Goal: Task Accomplishment & Management: Use online tool/utility

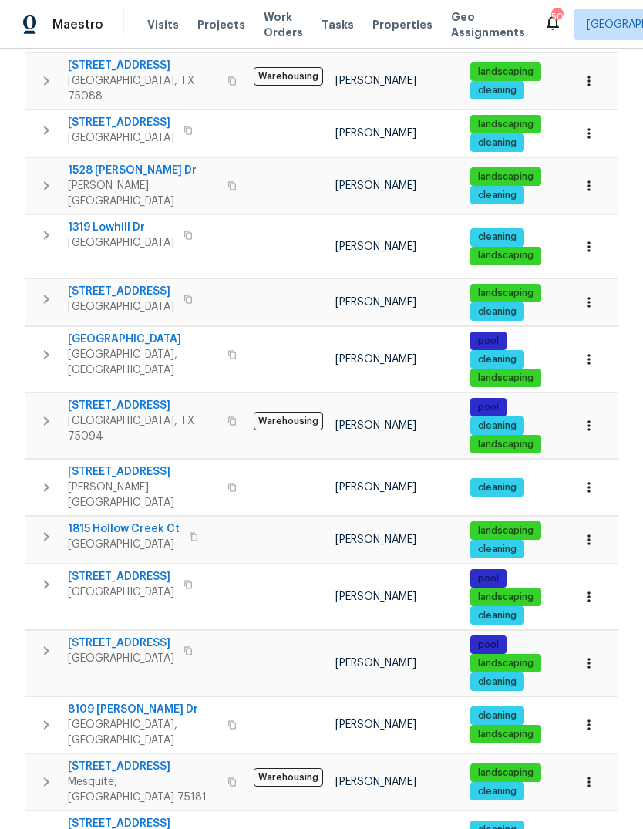
scroll to position [661, 0]
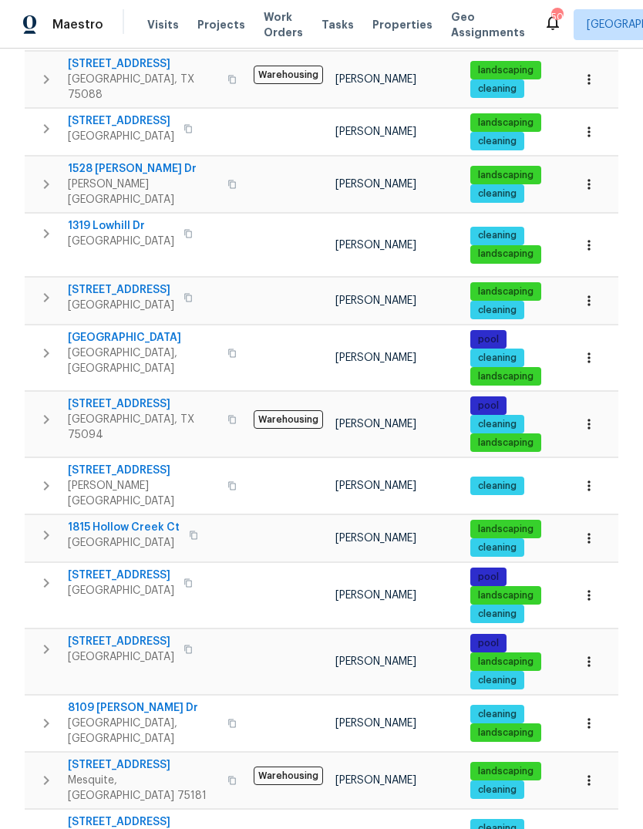
click at [105, 700] on span "8109 [PERSON_NAME] Dr" at bounding box center [143, 707] width 150 height 15
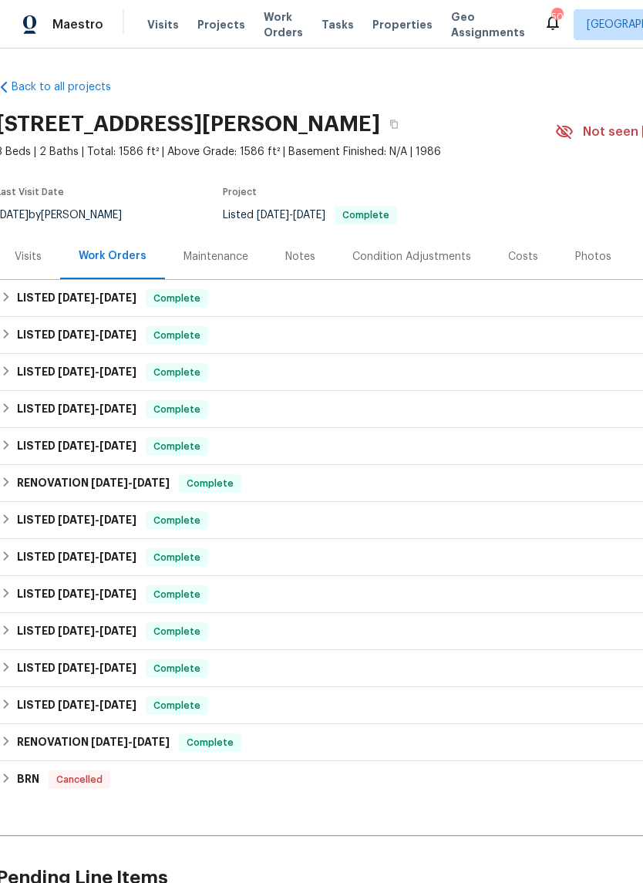
scroll to position [0, 4]
click at [339, 298] on div "LISTED [DATE] - [DATE] Complete" at bounding box center [432, 298] width 862 height 19
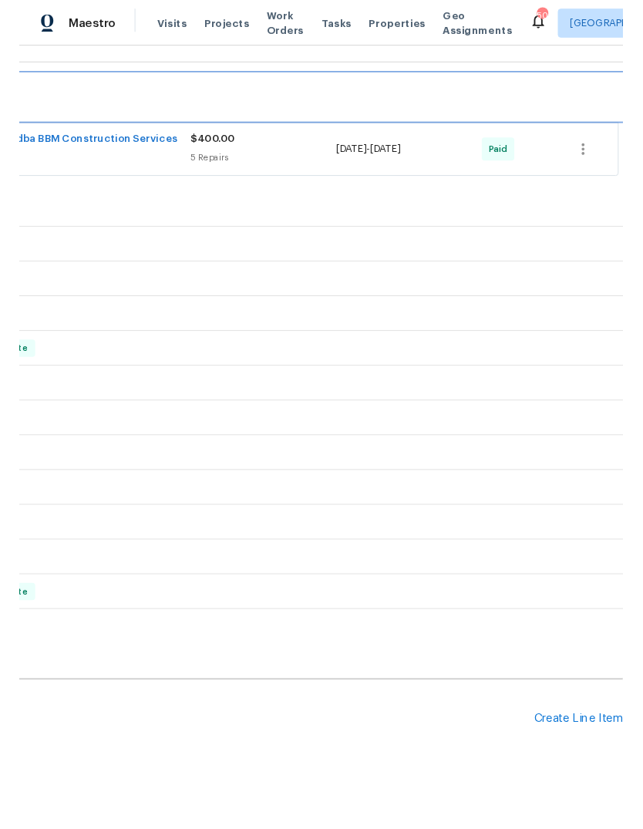
scroll to position [214, 228]
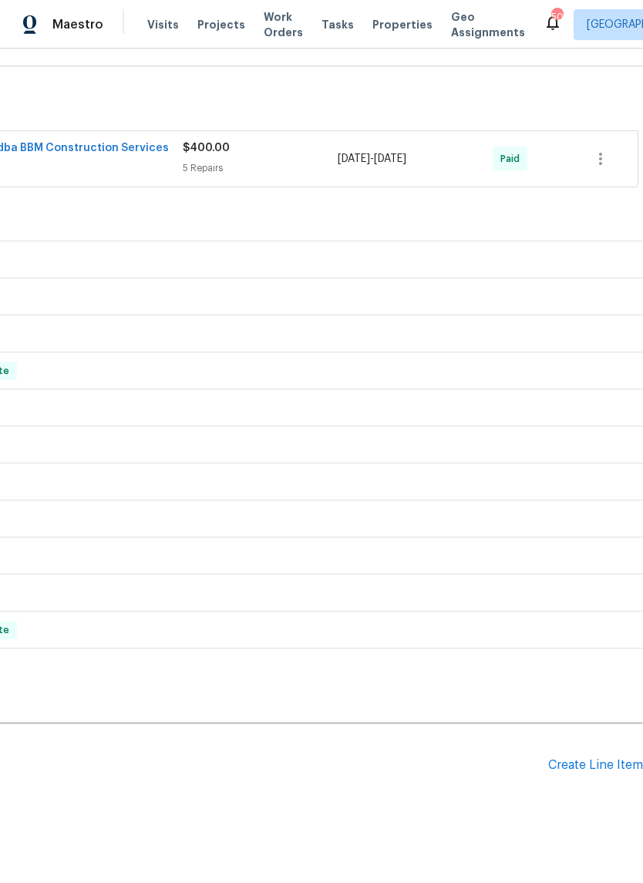
click at [550, 770] on div "Create Line Item" at bounding box center [595, 765] width 95 height 15
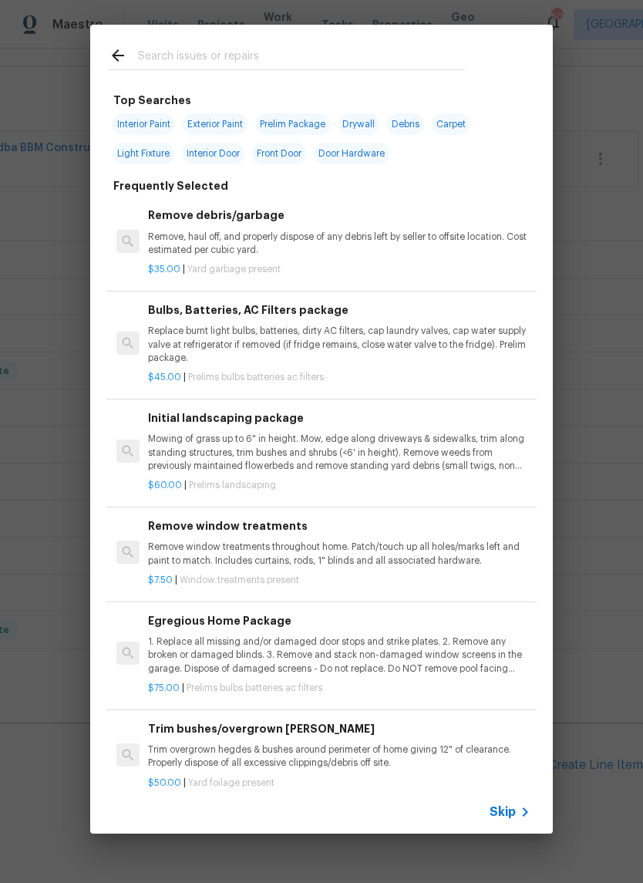
click at [265, 48] on input "text" at bounding box center [301, 57] width 327 height 23
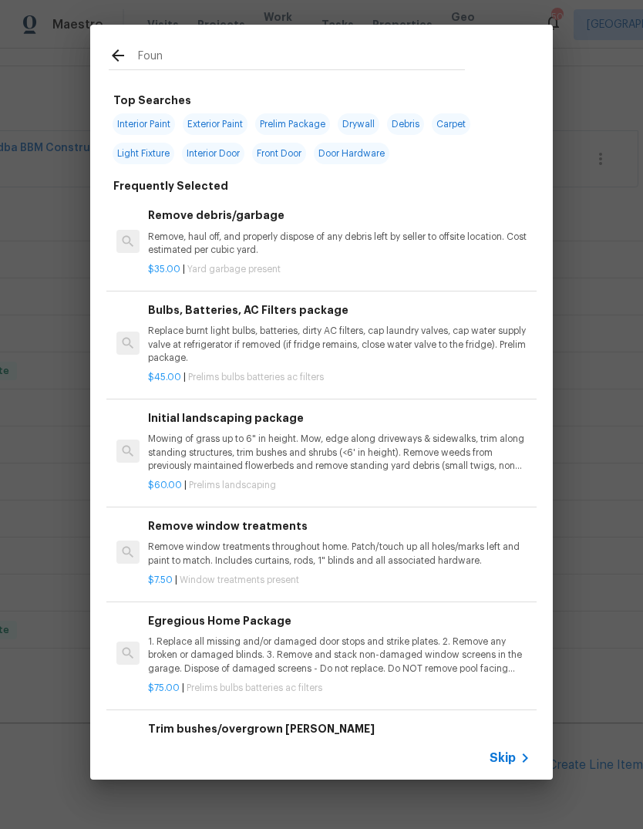
type input "Found"
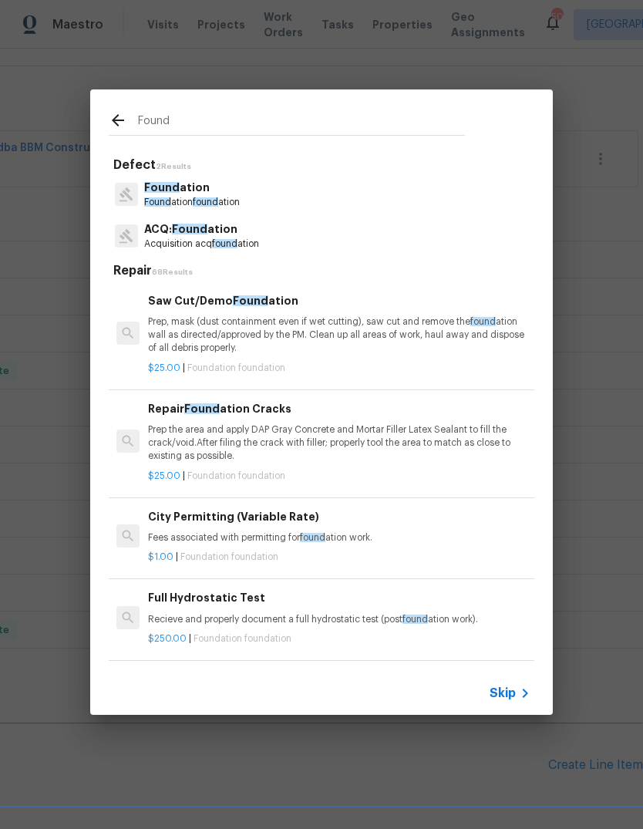
click at [230, 236] on p "ACQ: Found ation" at bounding box center [201, 229] width 115 height 16
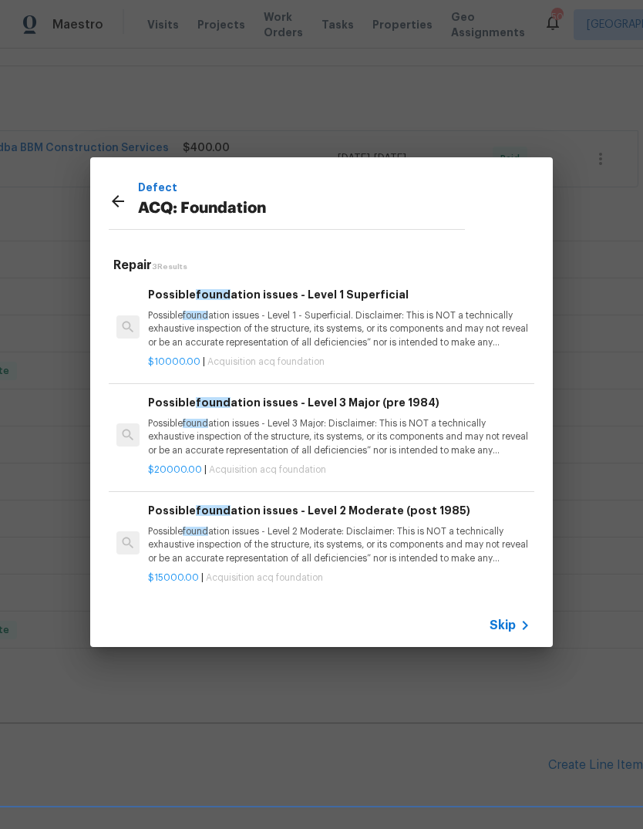
click at [112, 197] on icon at bounding box center [118, 201] width 19 height 19
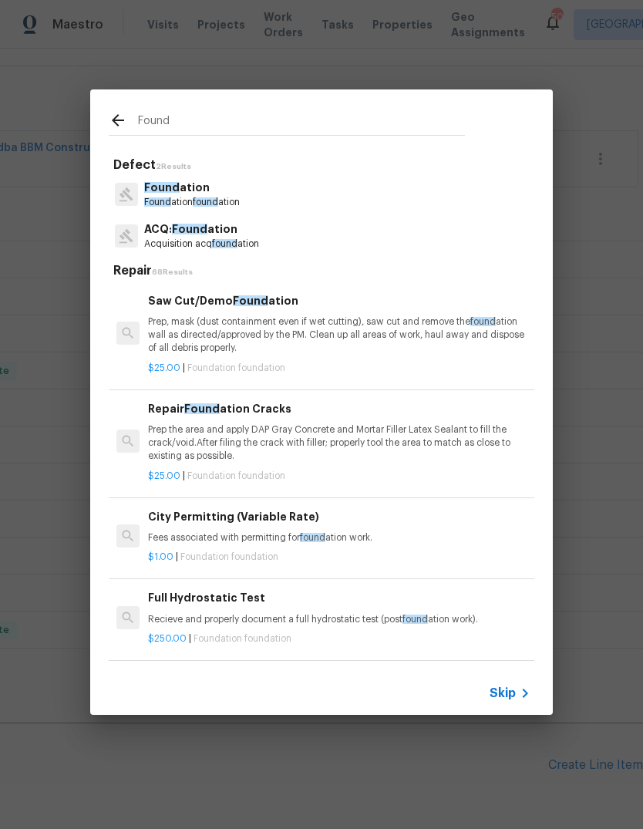
click at [179, 120] on input "Found" at bounding box center [301, 122] width 327 height 23
click at [227, 192] on p "Found ation" at bounding box center [192, 188] width 96 height 16
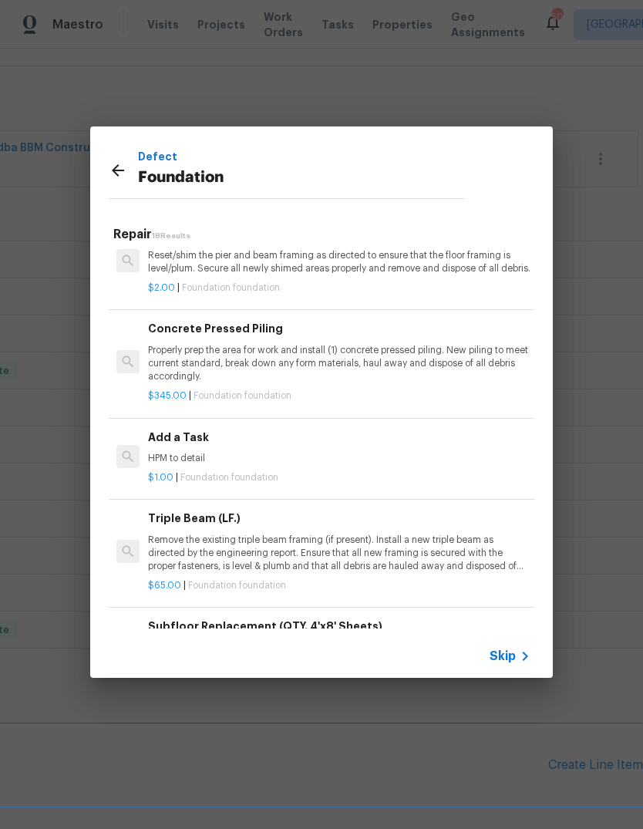
scroll to position [1101, 0]
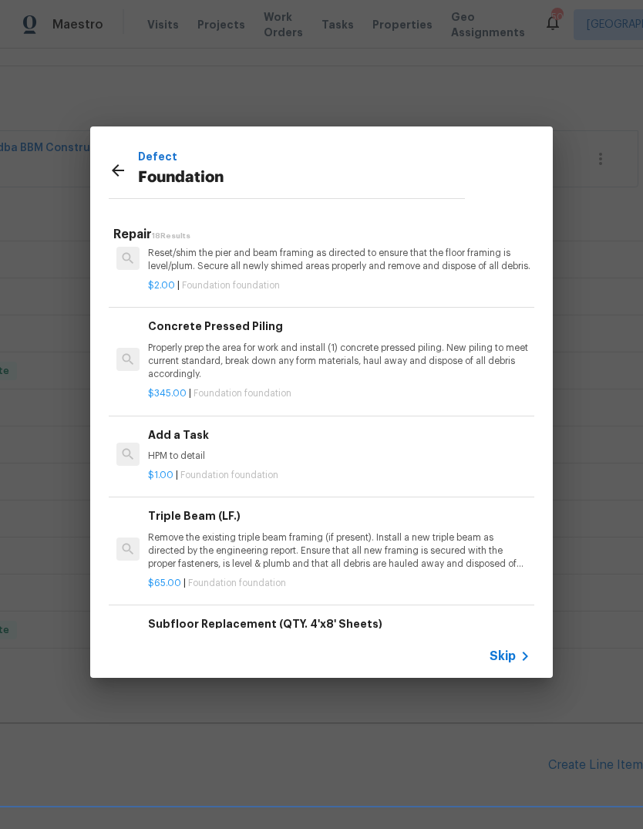
click at [398, 460] on p "HPM to detail" at bounding box center [339, 456] width 383 height 13
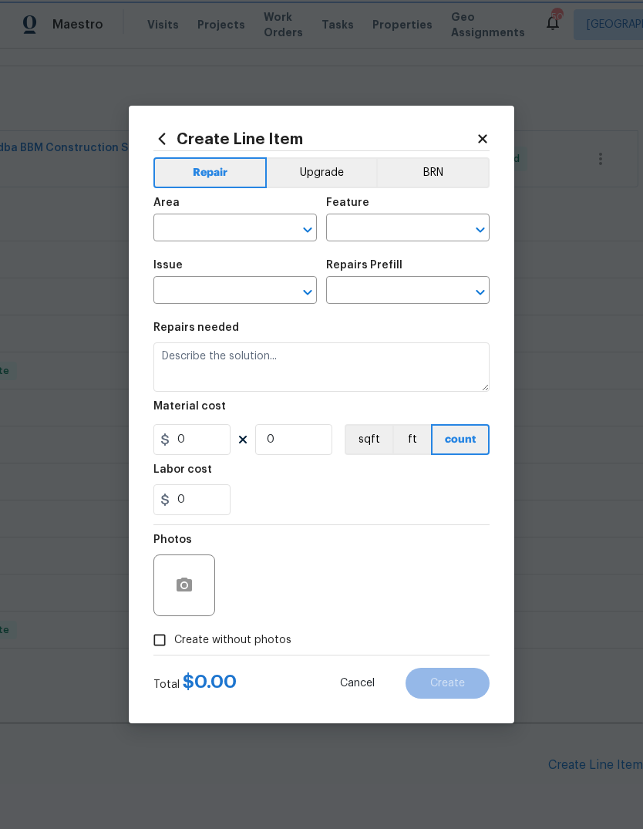
type input "Foundation"
type input "Add a Task $1.00"
type textarea "HPM to detail"
type input "1"
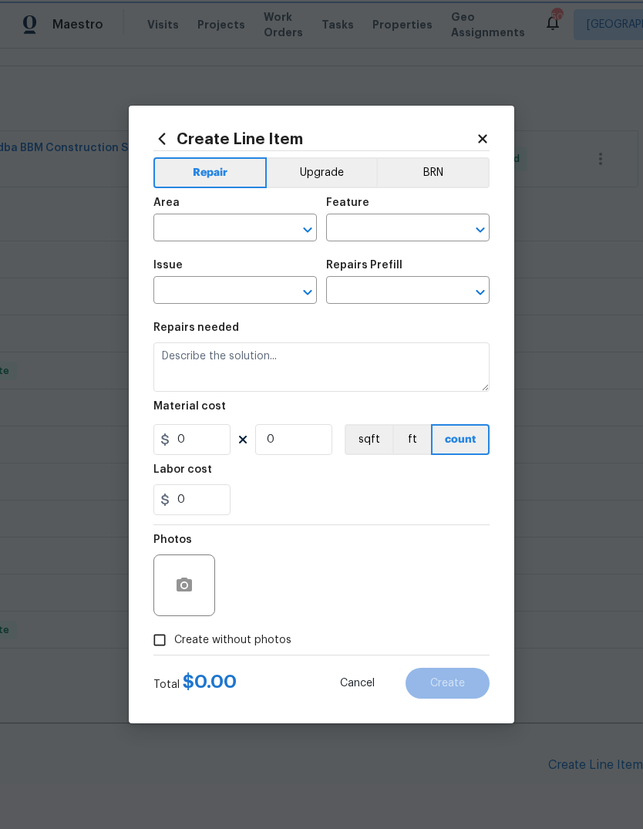
type input "1"
click at [241, 229] on input "text" at bounding box center [213, 229] width 120 height 24
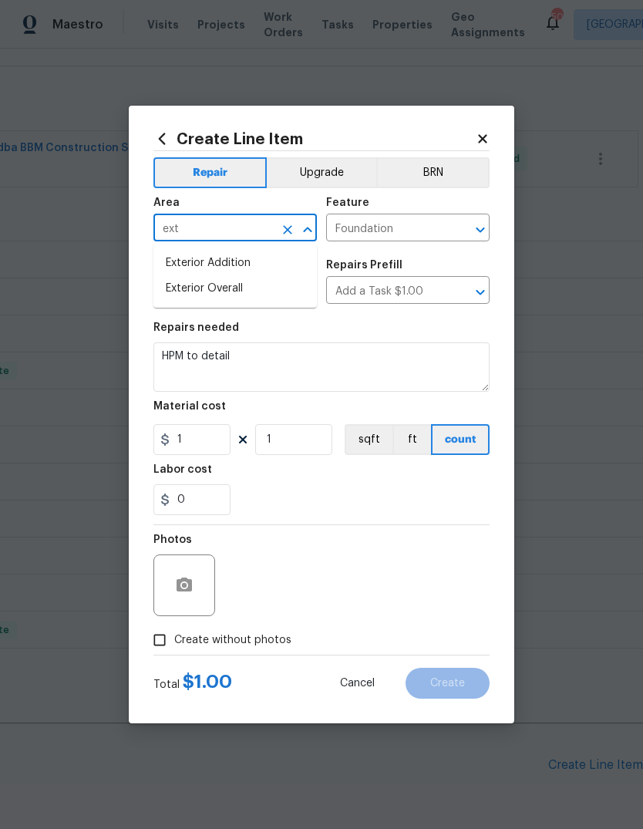
click at [255, 294] on li "Exterior Overall" at bounding box center [234, 288] width 163 height 25
type input "Exterior Overall"
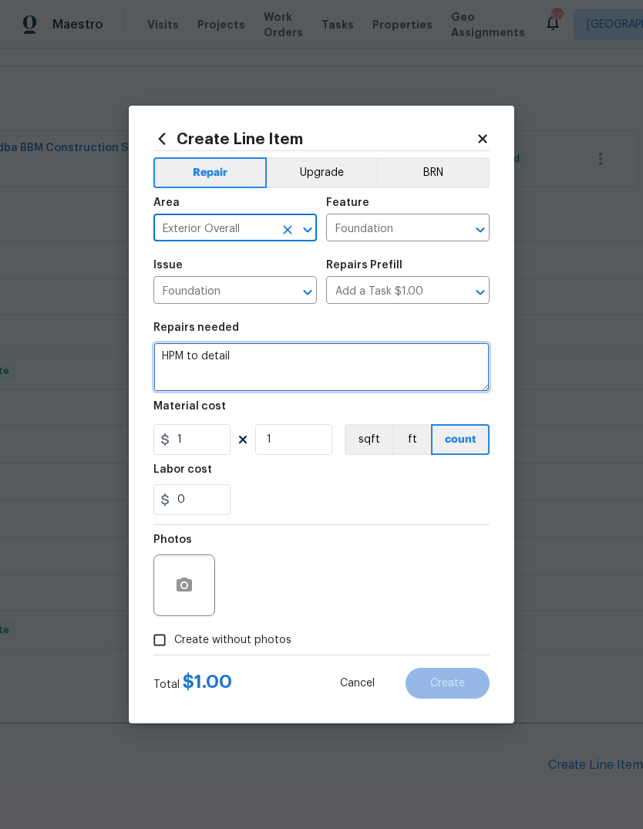
click at [290, 364] on textarea "HPM to detail" at bounding box center [321, 366] width 336 height 49
type textarea "H"
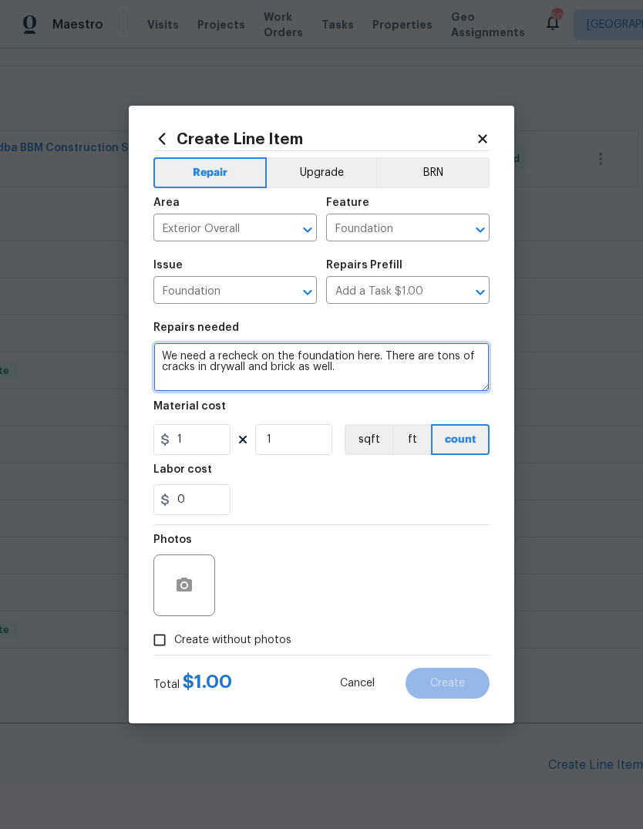
type textarea "We need a recheck on the foundation here. There are tons of cracks in drywall a…"
click at [371, 455] on button "sqft" at bounding box center [369, 439] width 48 height 31
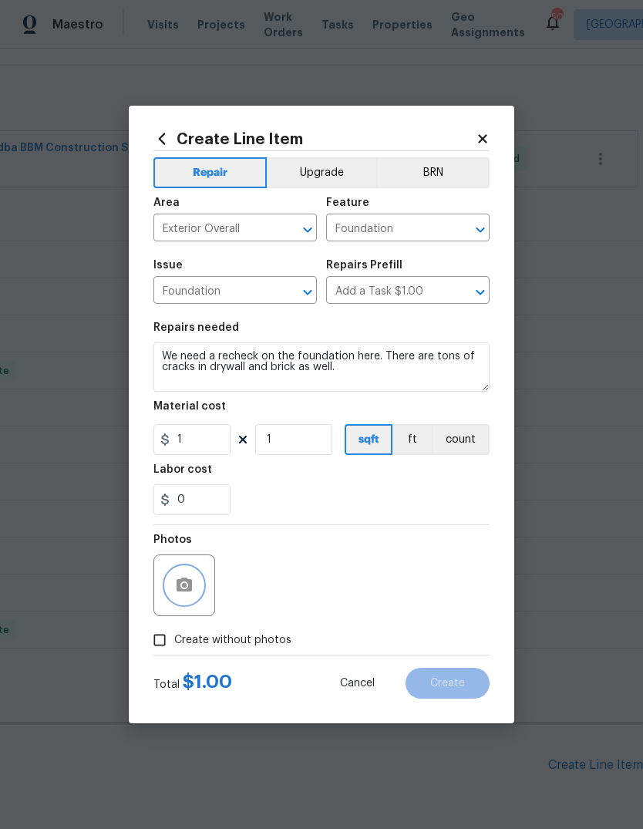
click at [177, 591] on icon "button" at bounding box center [184, 585] width 15 height 14
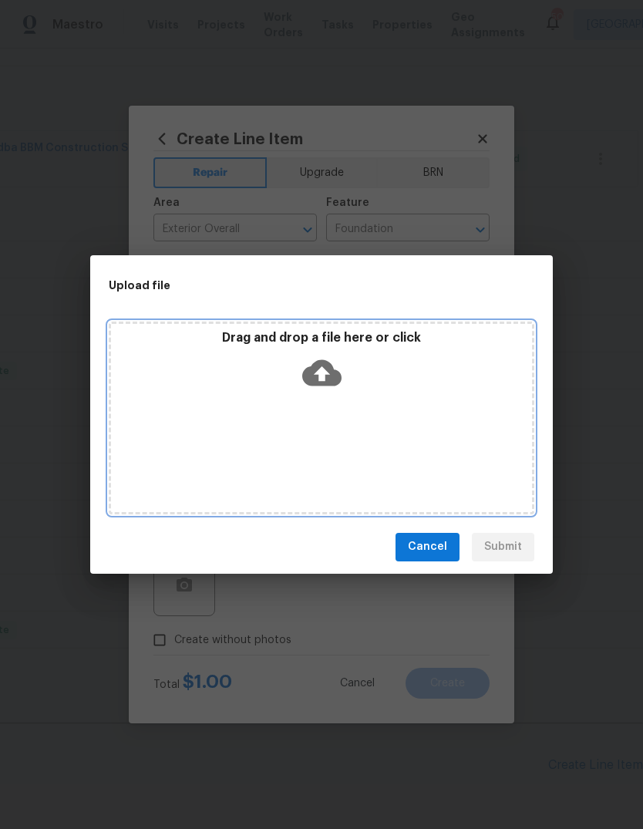
click at [325, 373] on icon at bounding box center [321, 372] width 39 height 39
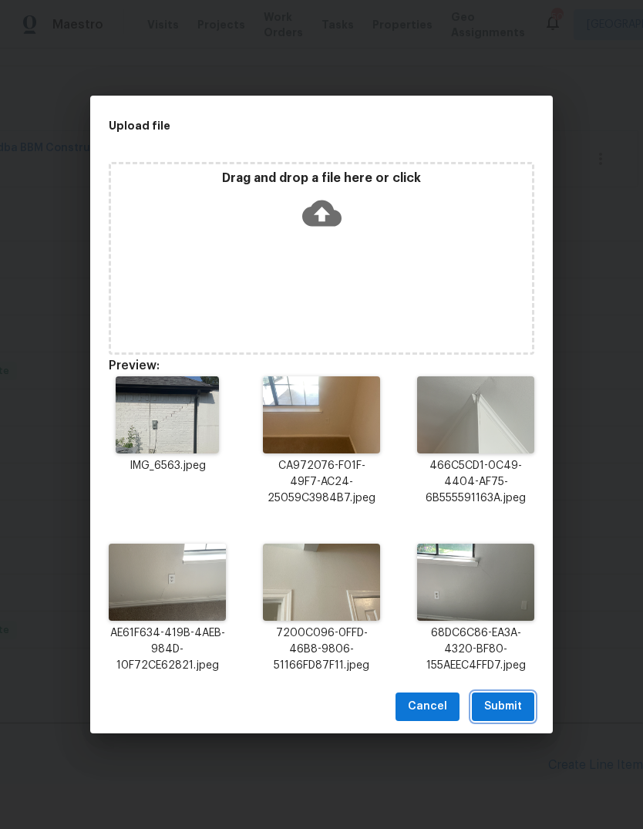
click at [510, 699] on span "Submit" at bounding box center [503, 706] width 38 height 19
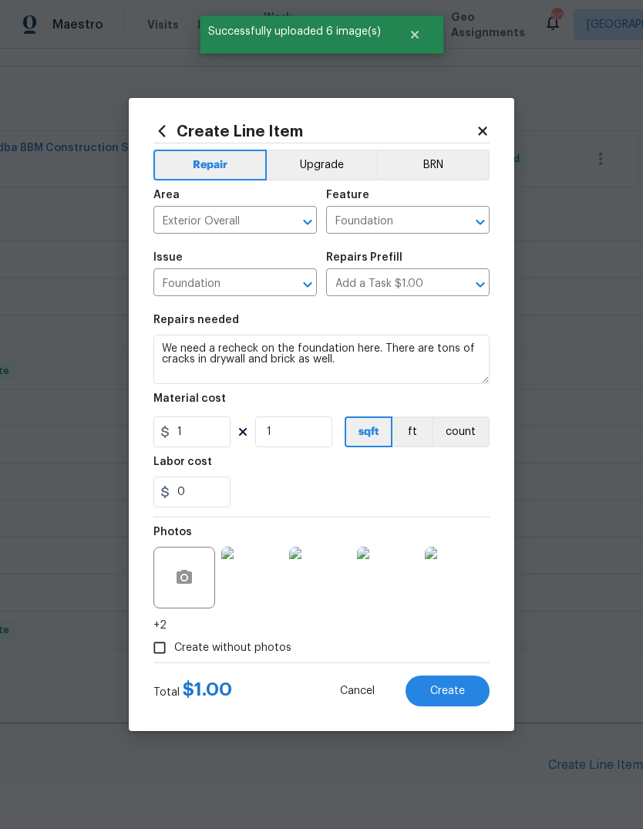
click at [461, 697] on span "Create" at bounding box center [447, 692] width 35 height 12
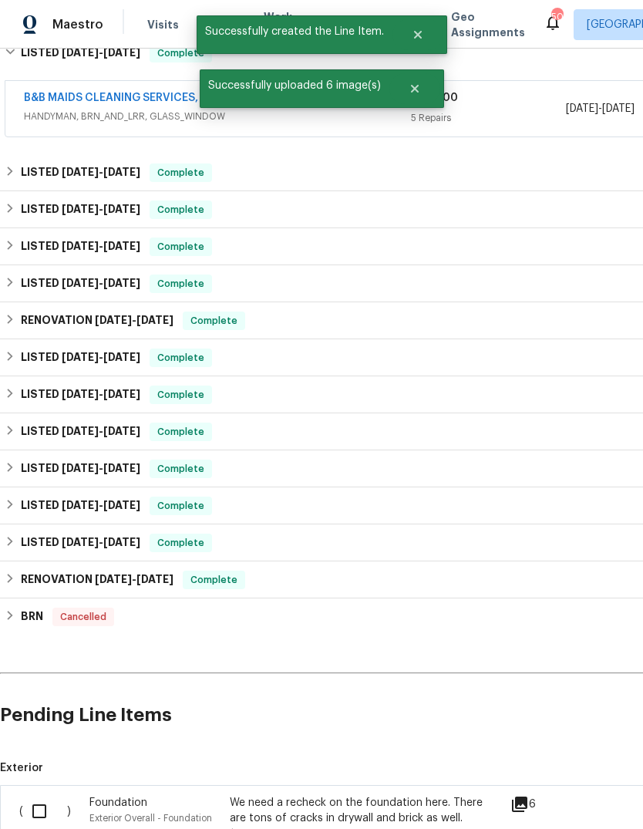
scroll to position [264, 0]
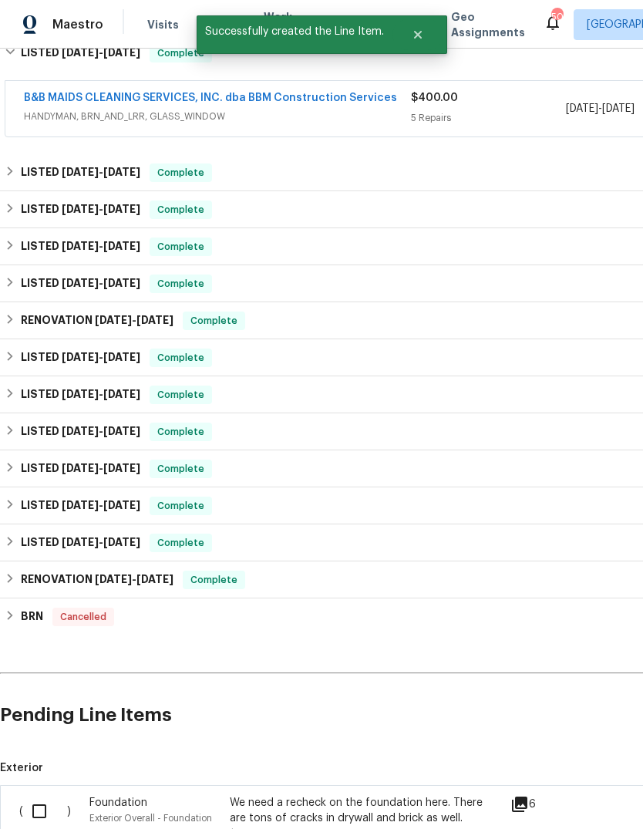
click at [36, 807] on input "checkbox" at bounding box center [45, 811] width 44 height 32
checkbox input "true"
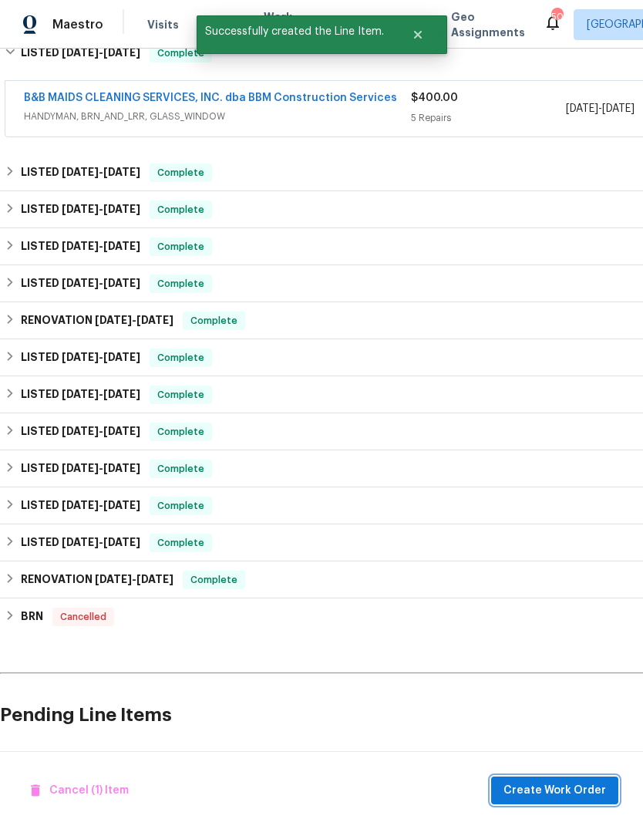
click at [529, 788] on span "Create Work Order" at bounding box center [555, 790] width 103 height 19
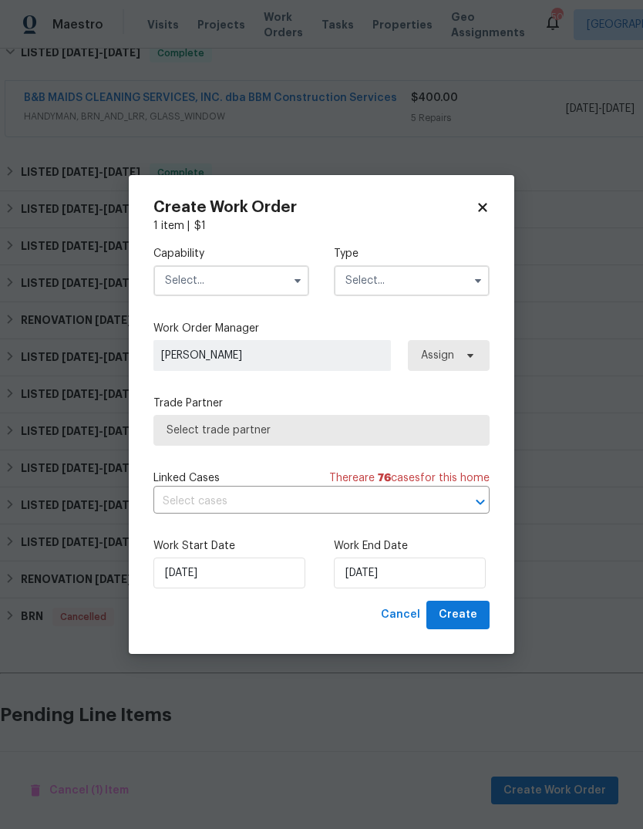
click at [283, 283] on input "text" at bounding box center [231, 280] width 156 height 31
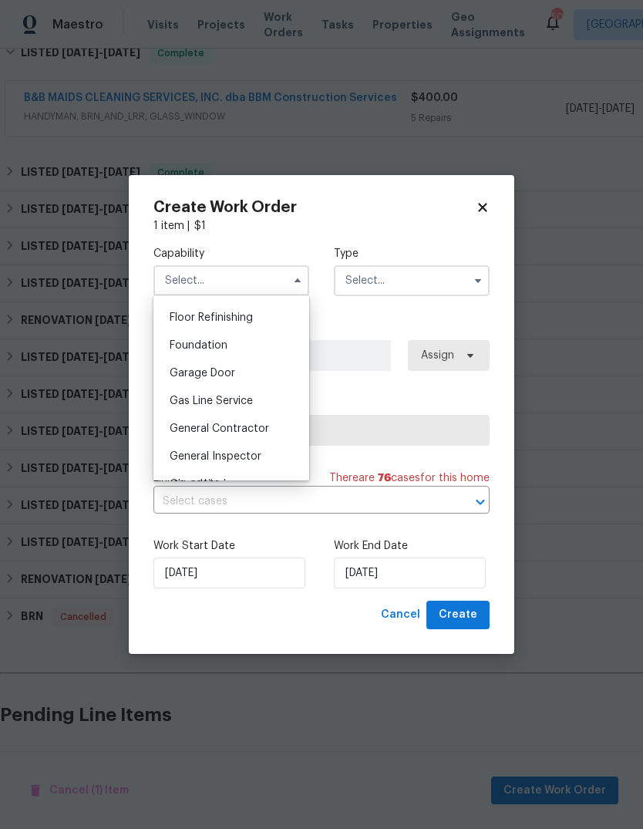
scroll to position [626, 0]
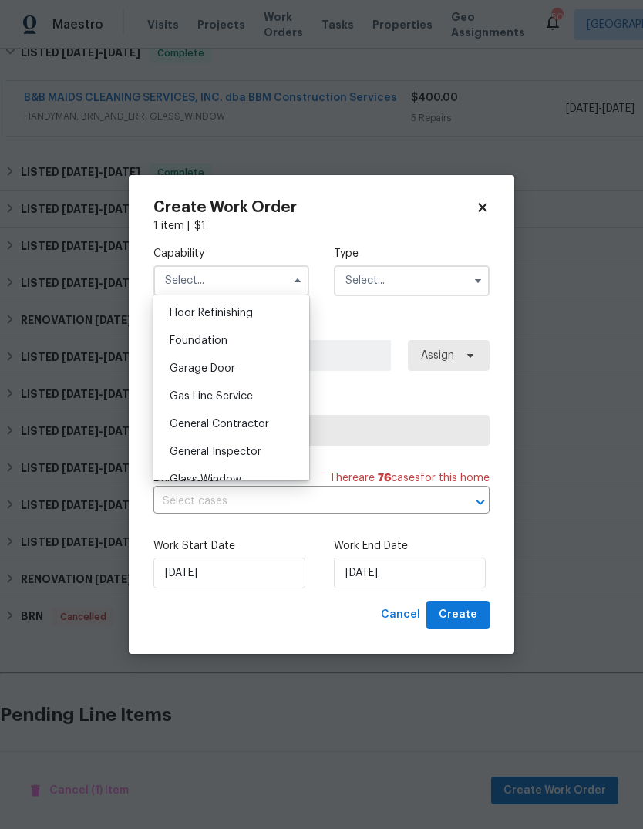
click at [248, 342] on div "Foundation" at bounding box center [231, 341] width 148 height 28
type input "Foundation"
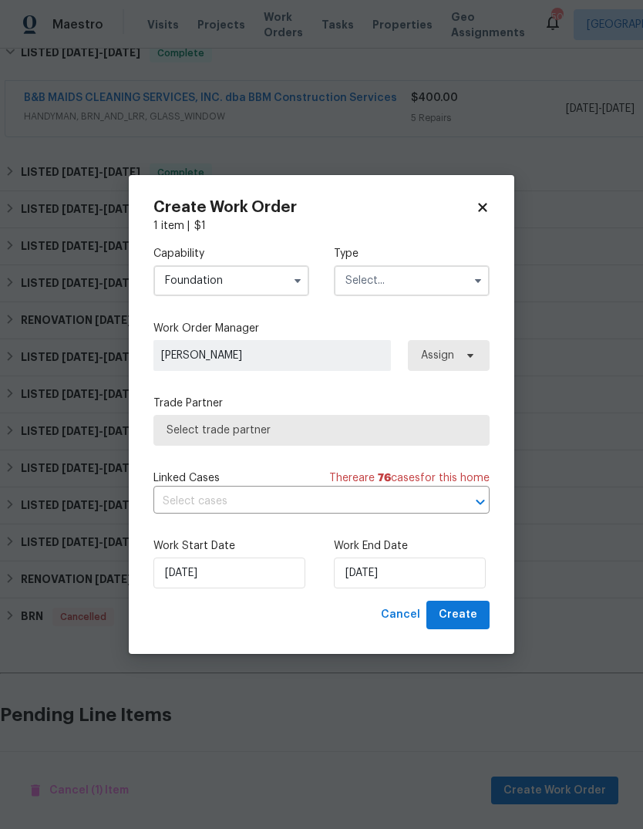
click at [445, 282] on input "text" at bounding box center [412, 280] width 156 height 31
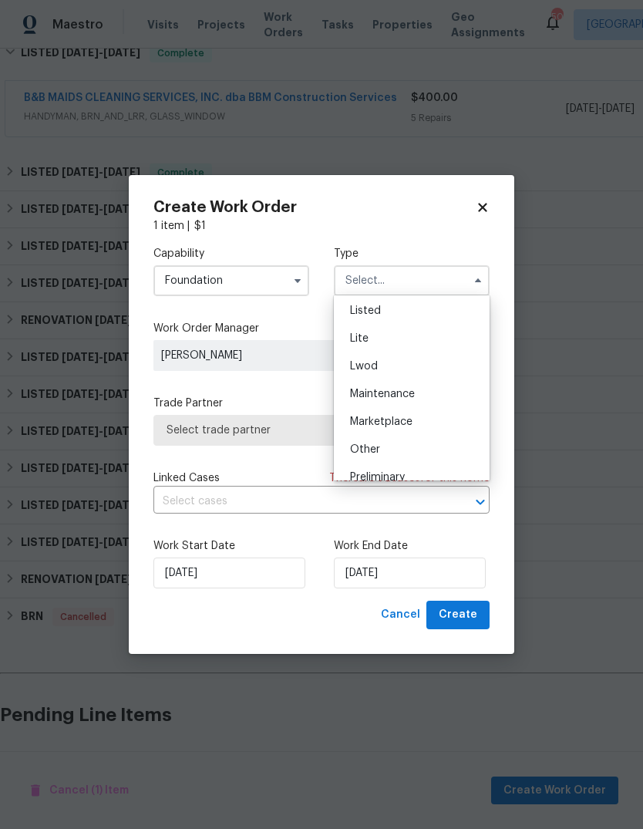
scroll to position [168, 0]
click at [419, 313] on div "Listed" at bounding box center [412, 312] width 148 height 28
type input "Listed"
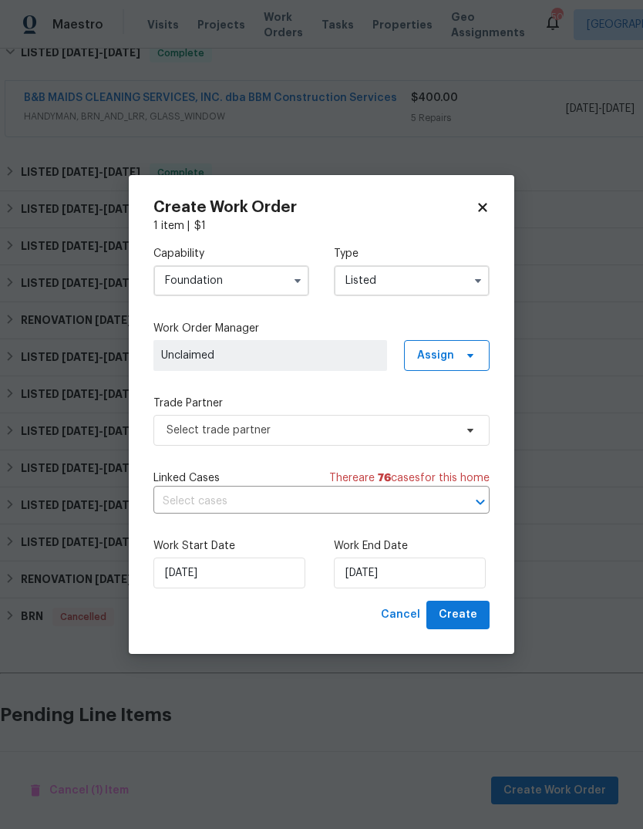
click at [365, 356] on span "Unclaimed" at bounding box center [270, 355] width 218 height 15
click at [464, 359] on icon at bounding box center [470, 355] width 12 height 12
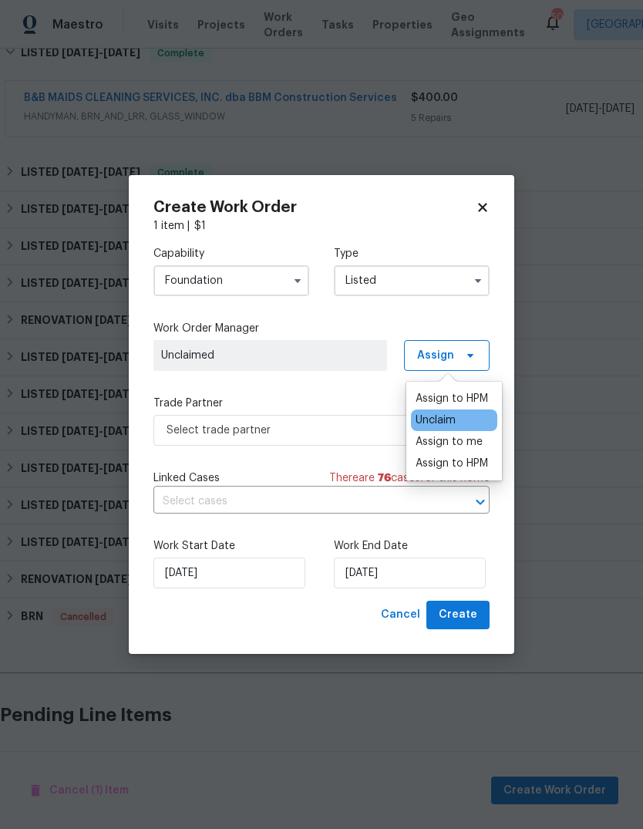
click at [471, 445] on div "Assign to me" at bounding box center [449, 441] width 67 height 15
click at [351, 389] on div "Capability Foundation Type Listed Work Order Manager Brad Limes Assign Trade Pa…" at bounding box center [321, 417] width 336 height 367
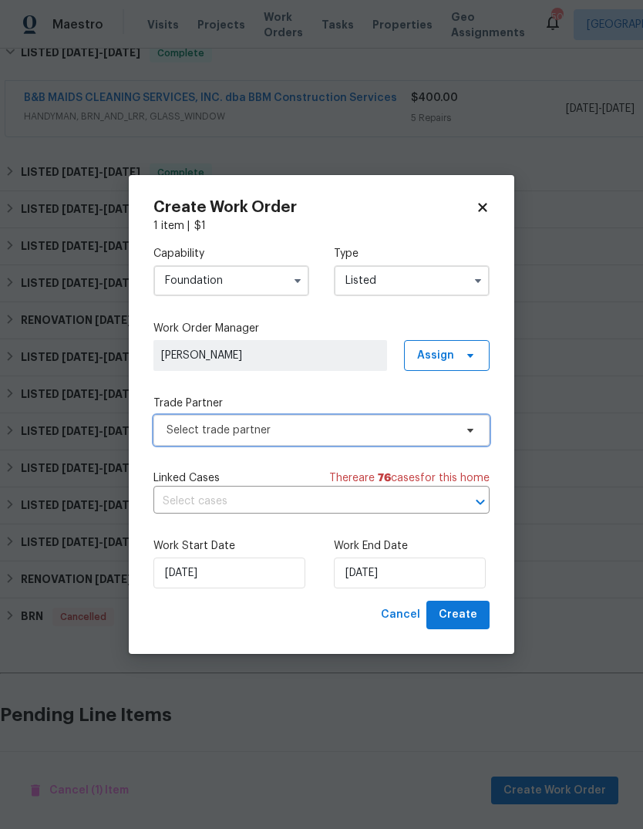
click at [362, 428] on span "Select trade partner" at bounding box center [311, 430] width 288 height 15
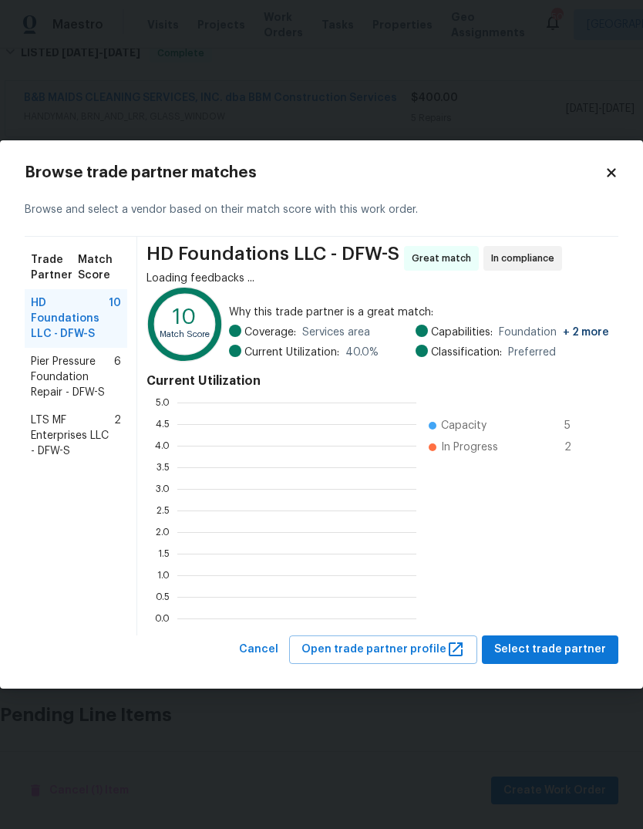
scroll to position [2, 2]
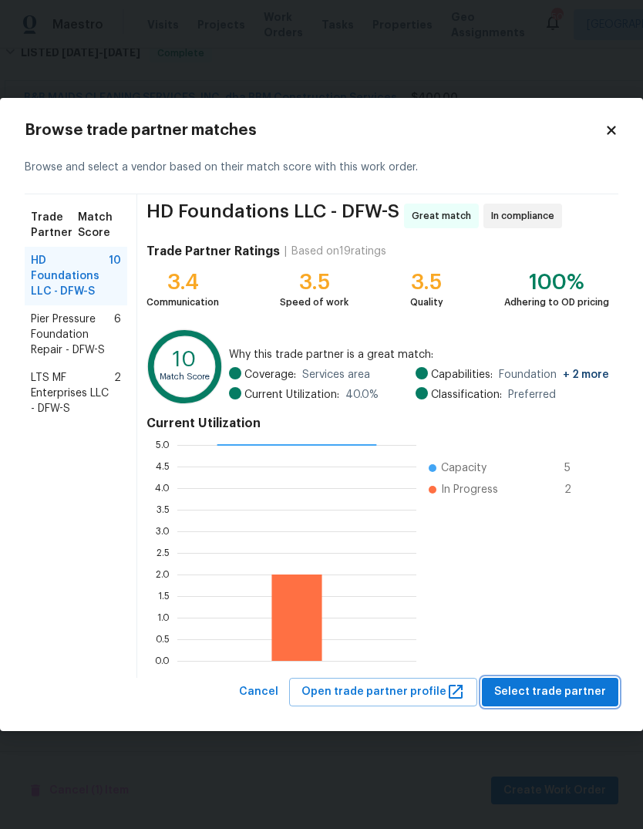
click at [560, 694] on span "Select trade partner" at bounding box center [550, 692] width 112 height 19
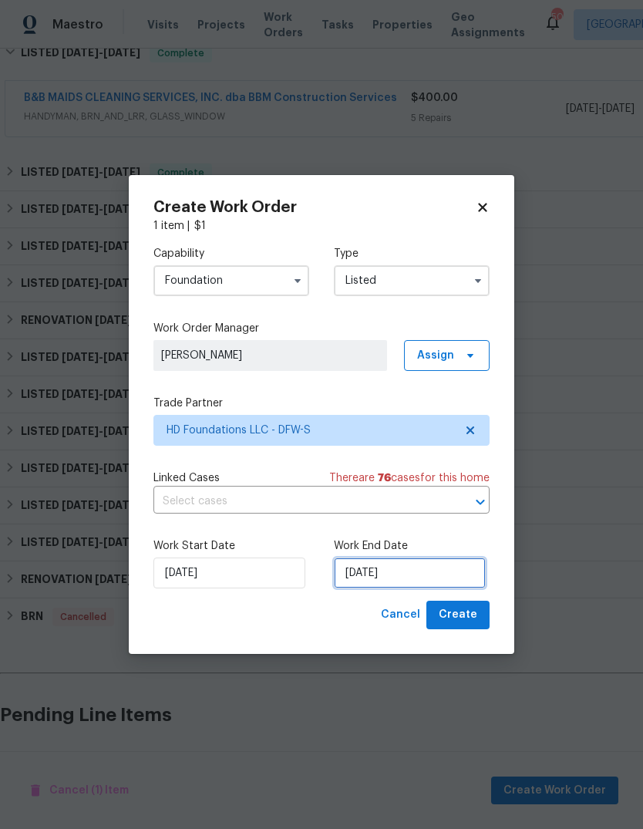
click at [449, 578] on input "8/19/2025" at bounding box center [410, 573] width 152 height 31
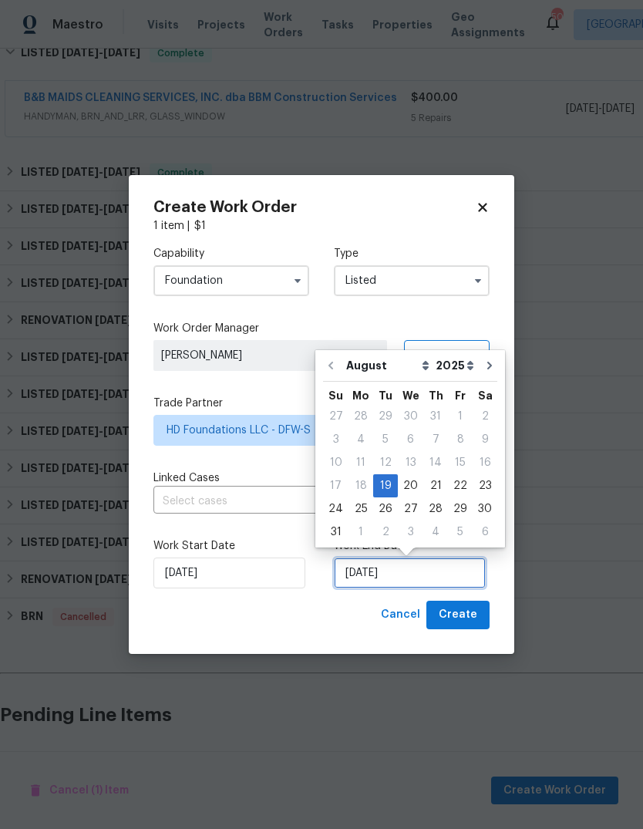
scroll to position [12, 0]
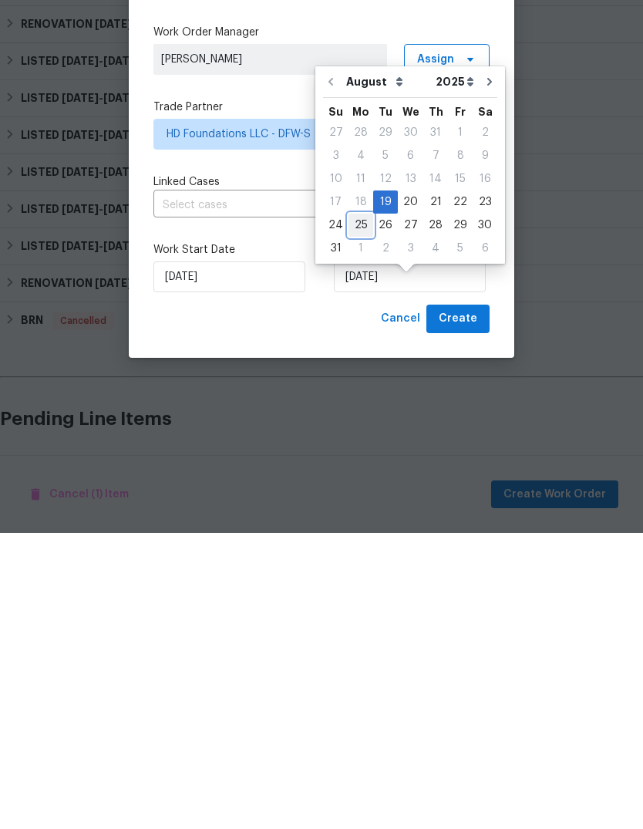
click at [362, 511] on div "25" at bounding box center [361, 522] width 25 height 22
type input "8/25/2025"
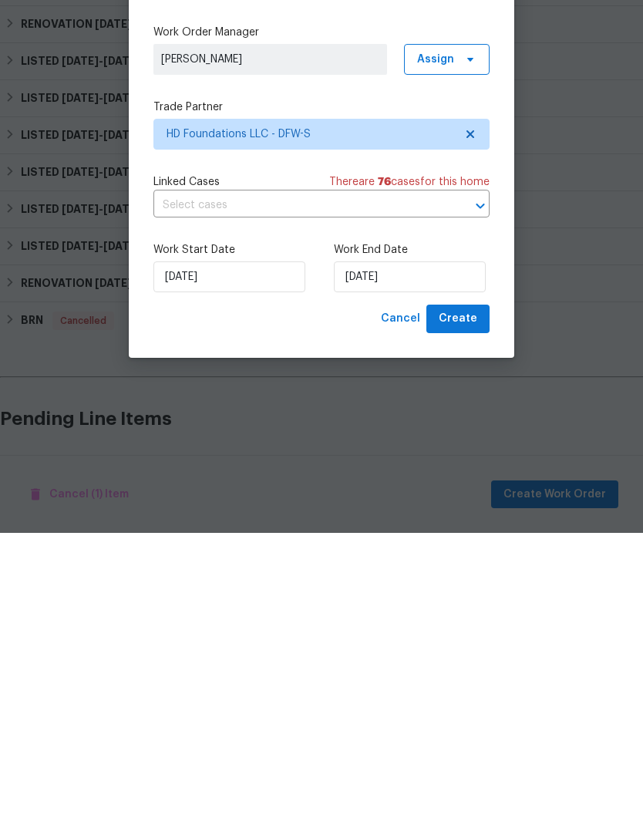
scroll to position [58, 0]
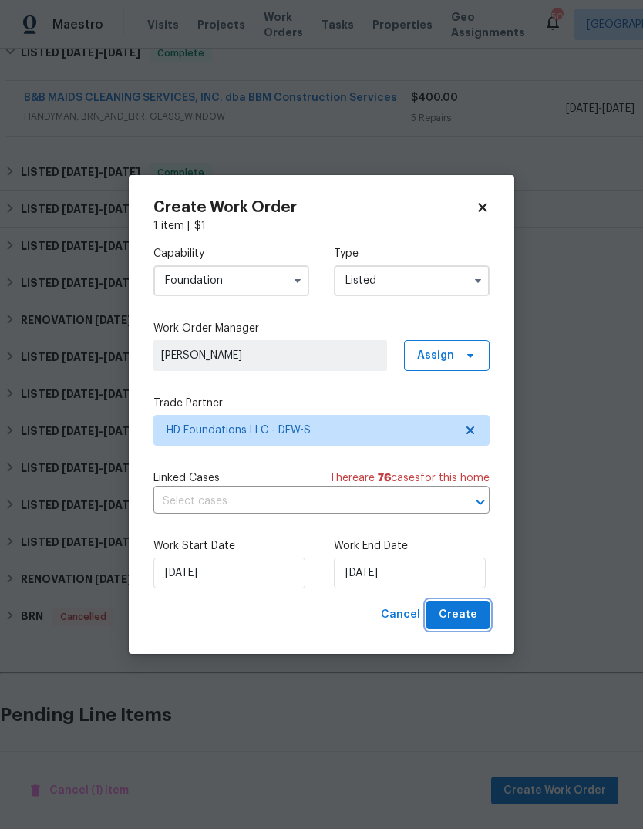
click at [469, 612] on span "Create" at bounding box center [458, 614] width 39 height 19
checkbox input "false"
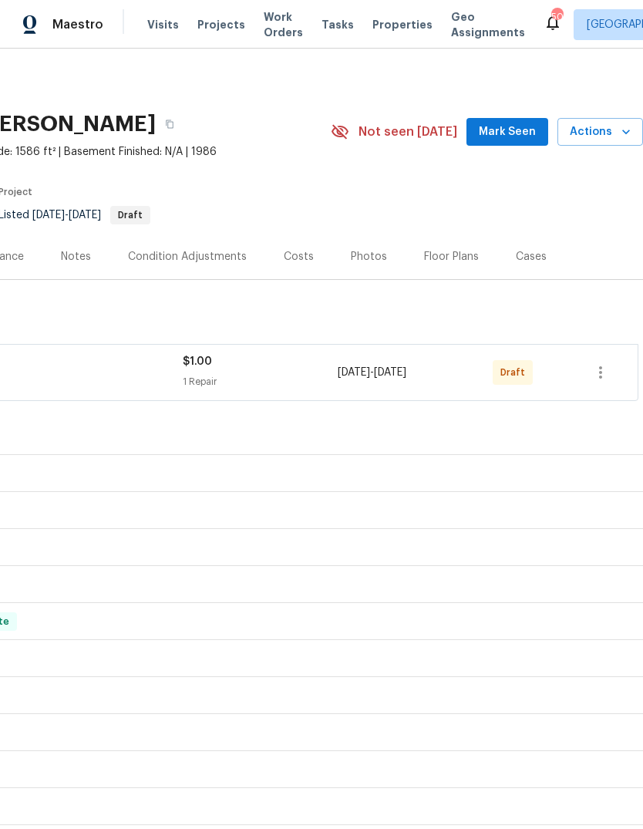
scroll to position [0, 228]
click at [607, 363] on icon "button" at bounding box center [601, 372] width 19 height 19
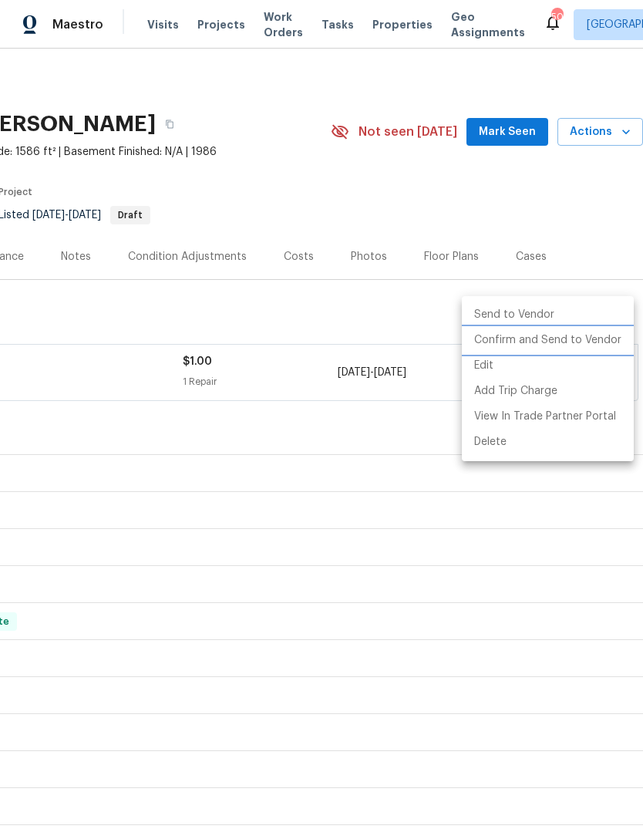
click at [594, 345] on li "Confirm and Send to Vendor" at bounding box center [548, 340] width 172 height 25
